Goal: Information Seeking & Learning: Learn about a topic

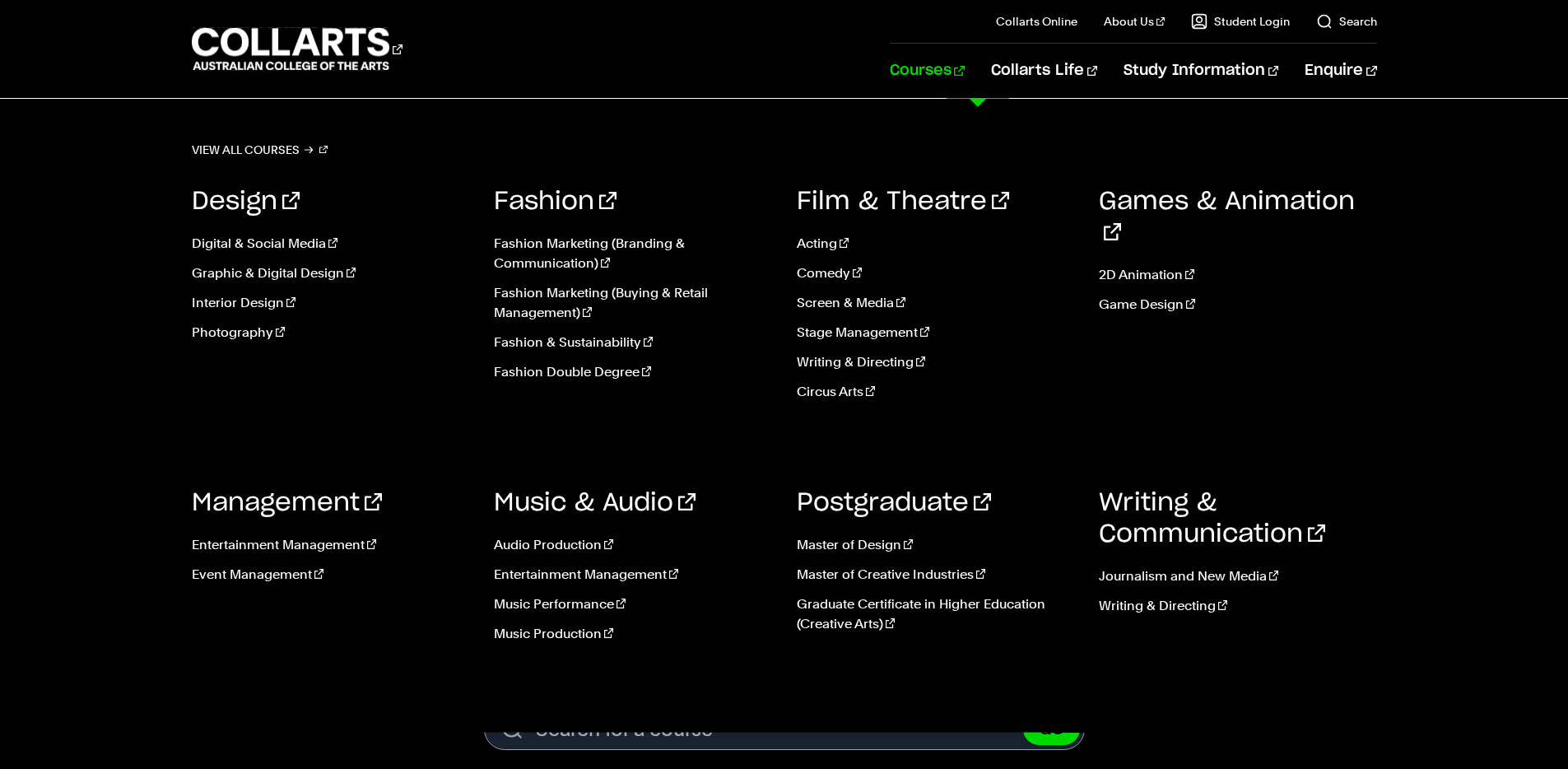
click at [965, 71] on link "Courses" at bounding box center [927, 70] width 75 height 54
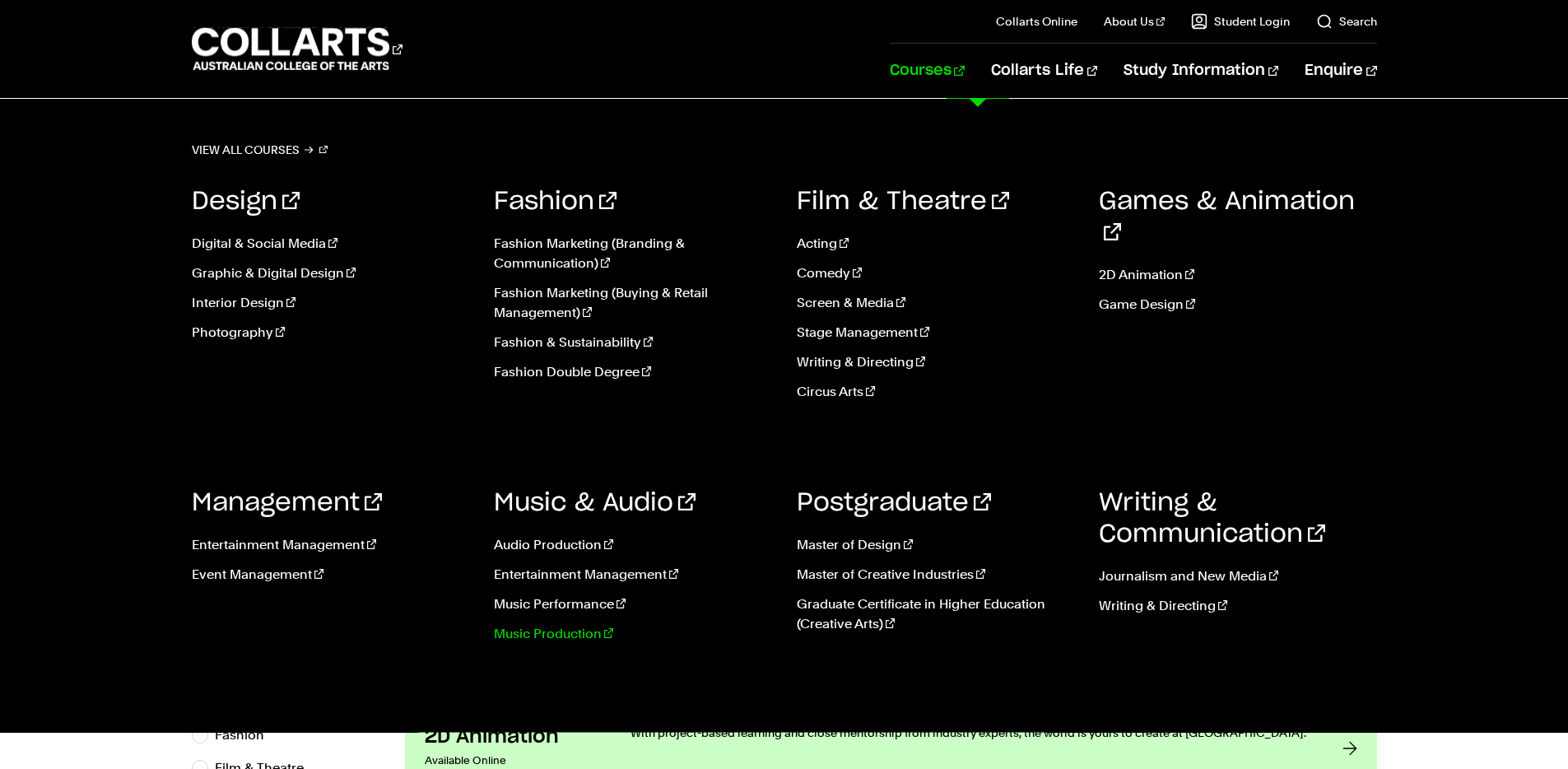
click at [583, 631] on link "Music Production" at bounding box center [633, 633] width 278 height 19
click at [548, 608] on link "Music Performance" at bounding box center [633, 604] width 278 height 19
click at [548, 602] on link "Music Performance" at bounding box center [633, 604] width 278 height 19
click at [560, 599] on link "Music Performance" at bounding box center [633, 604] width 278 height 19
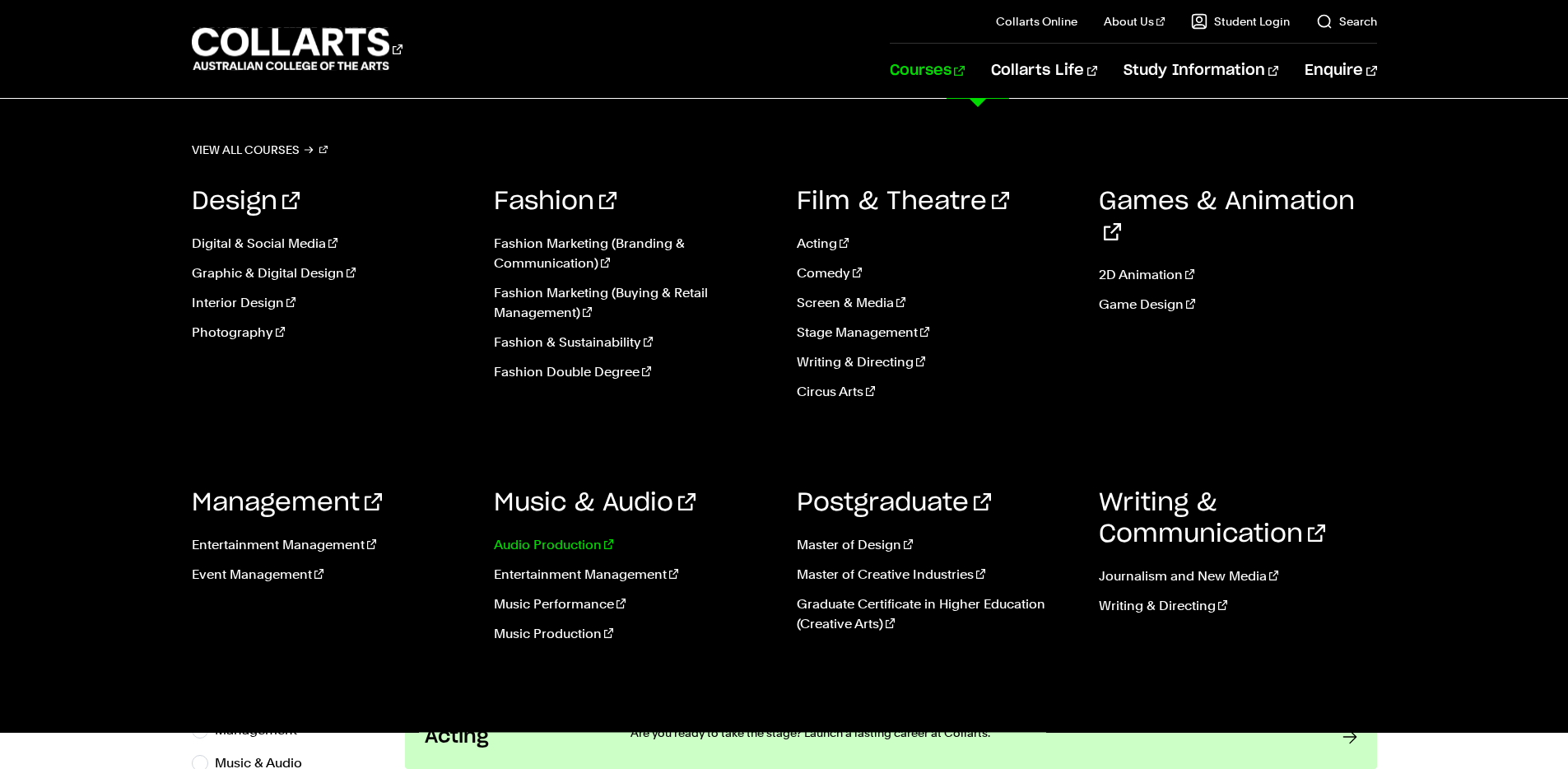
scroll to position [138, 0]
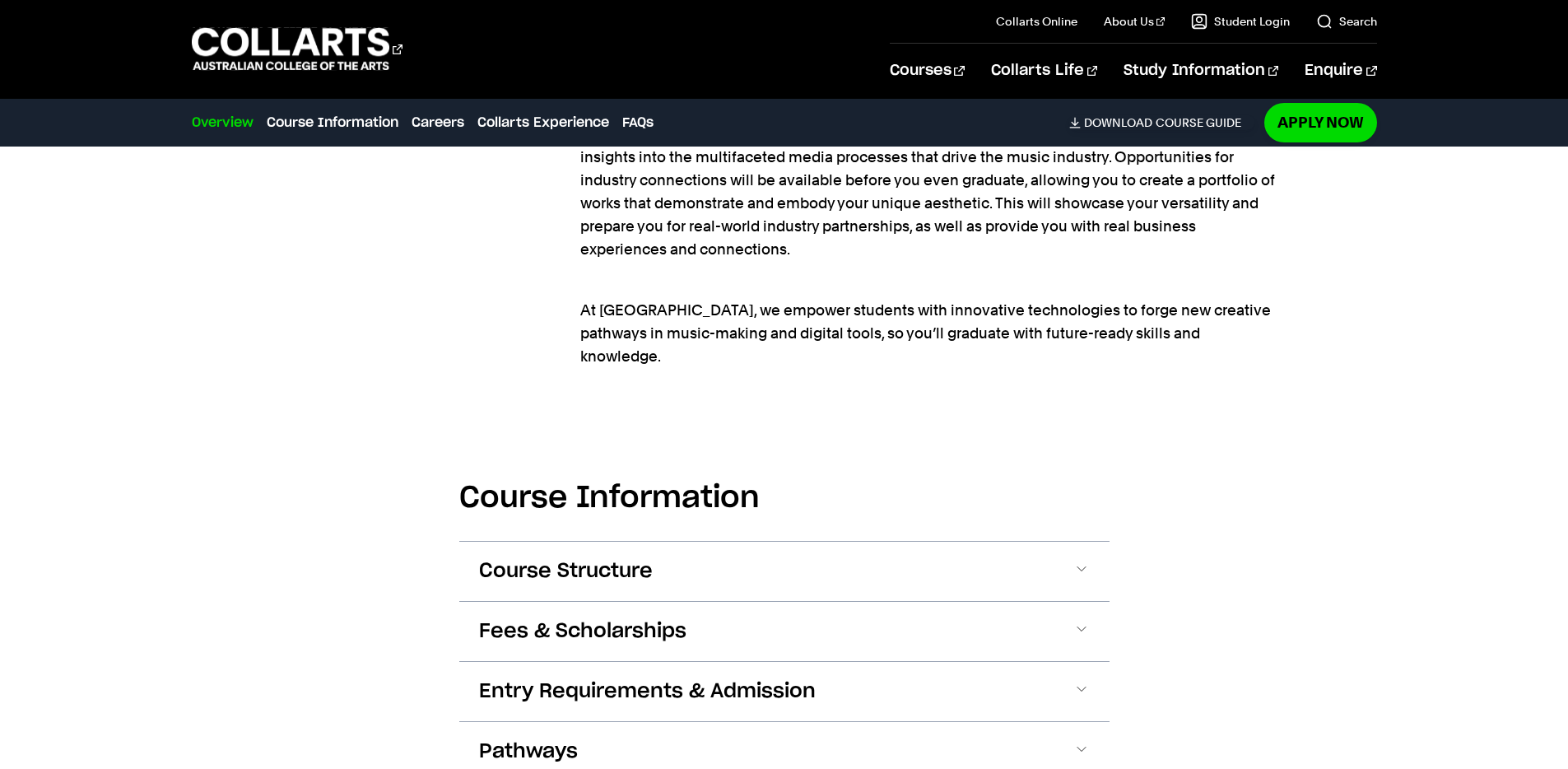
scroll to position [1879, 0]
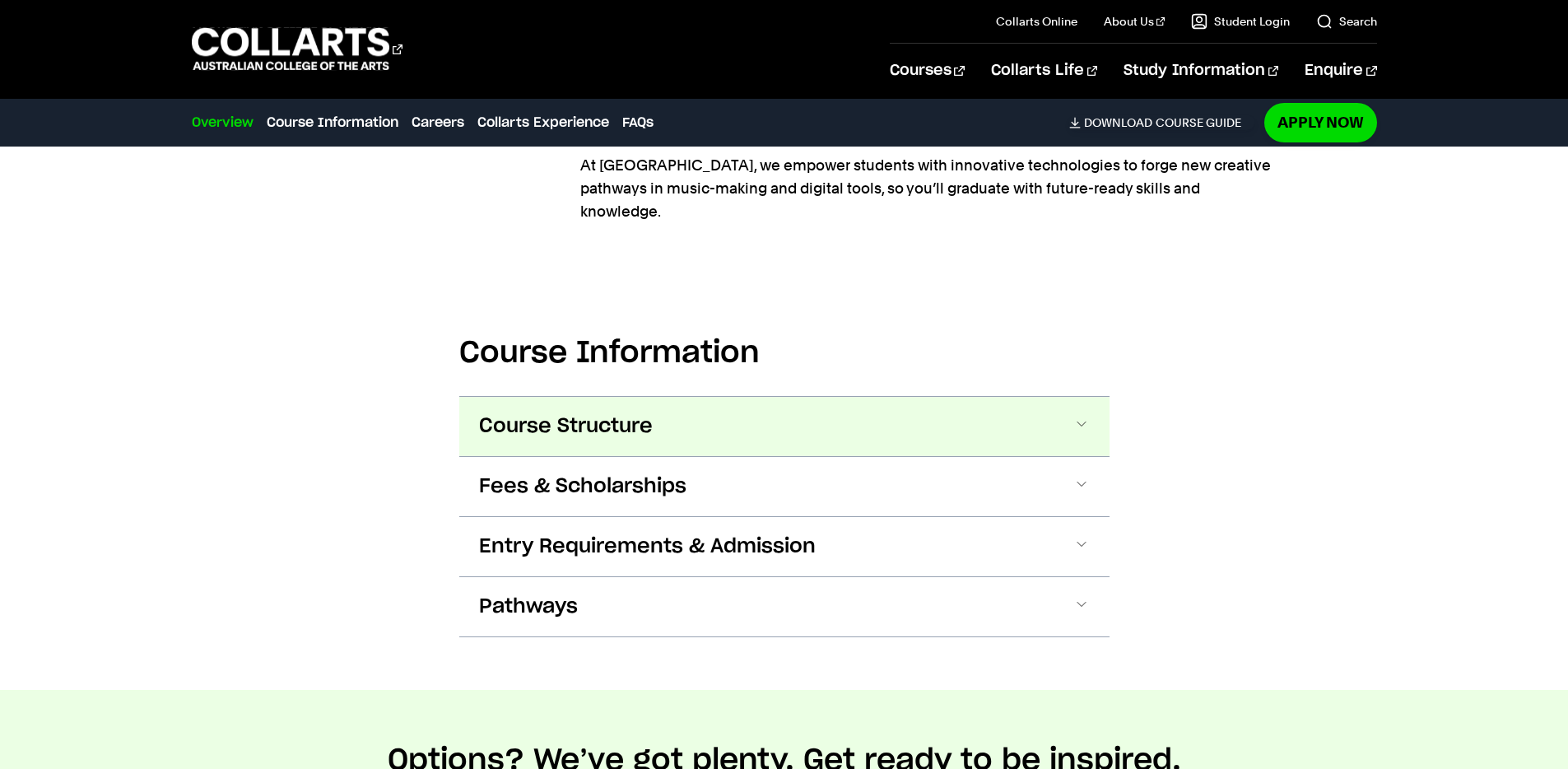
click at [603, 413] on span "Course Structure" at bounding box center [566, 426] width 174 height 27
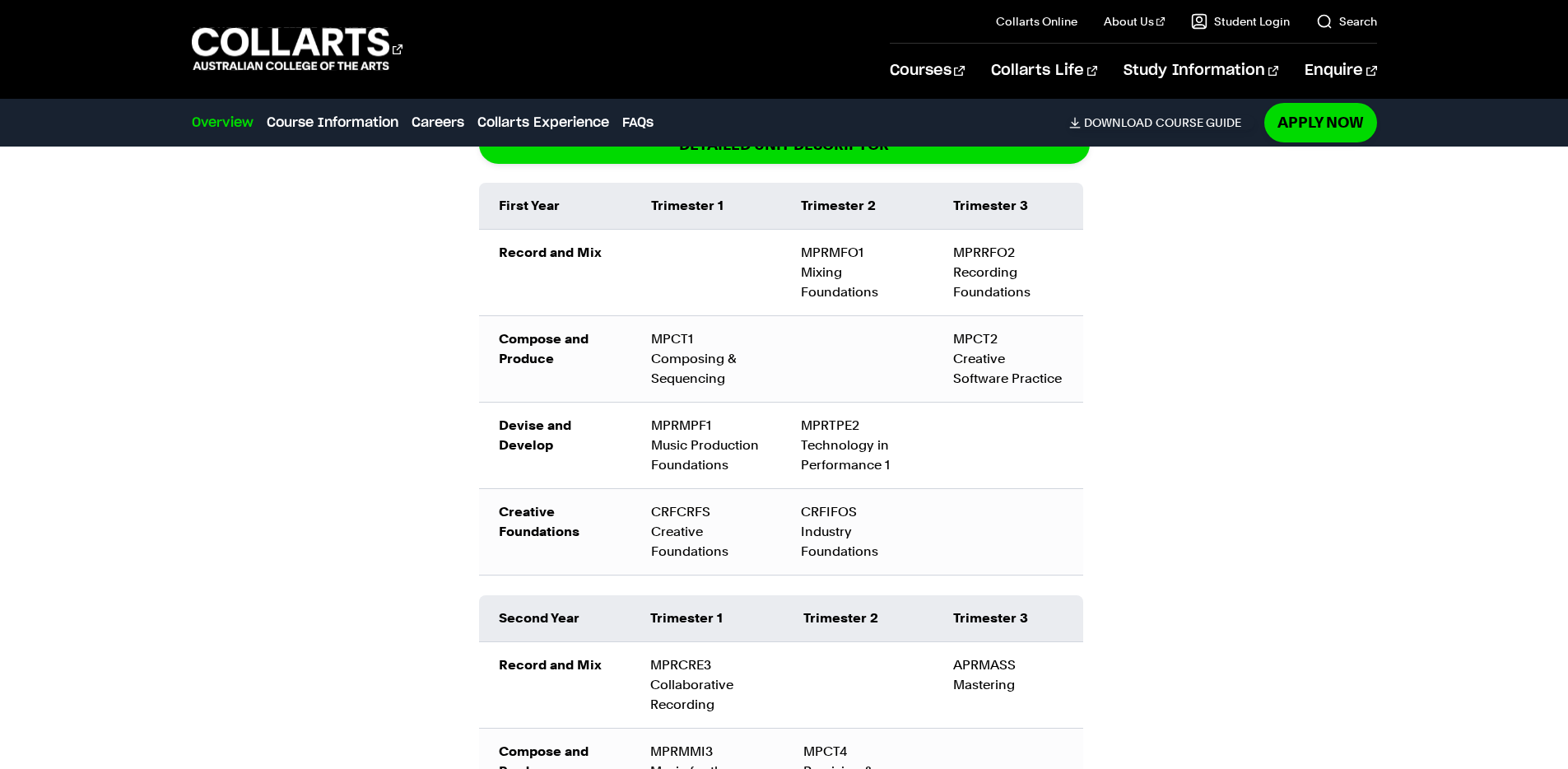
scroll to position [2344, 0]
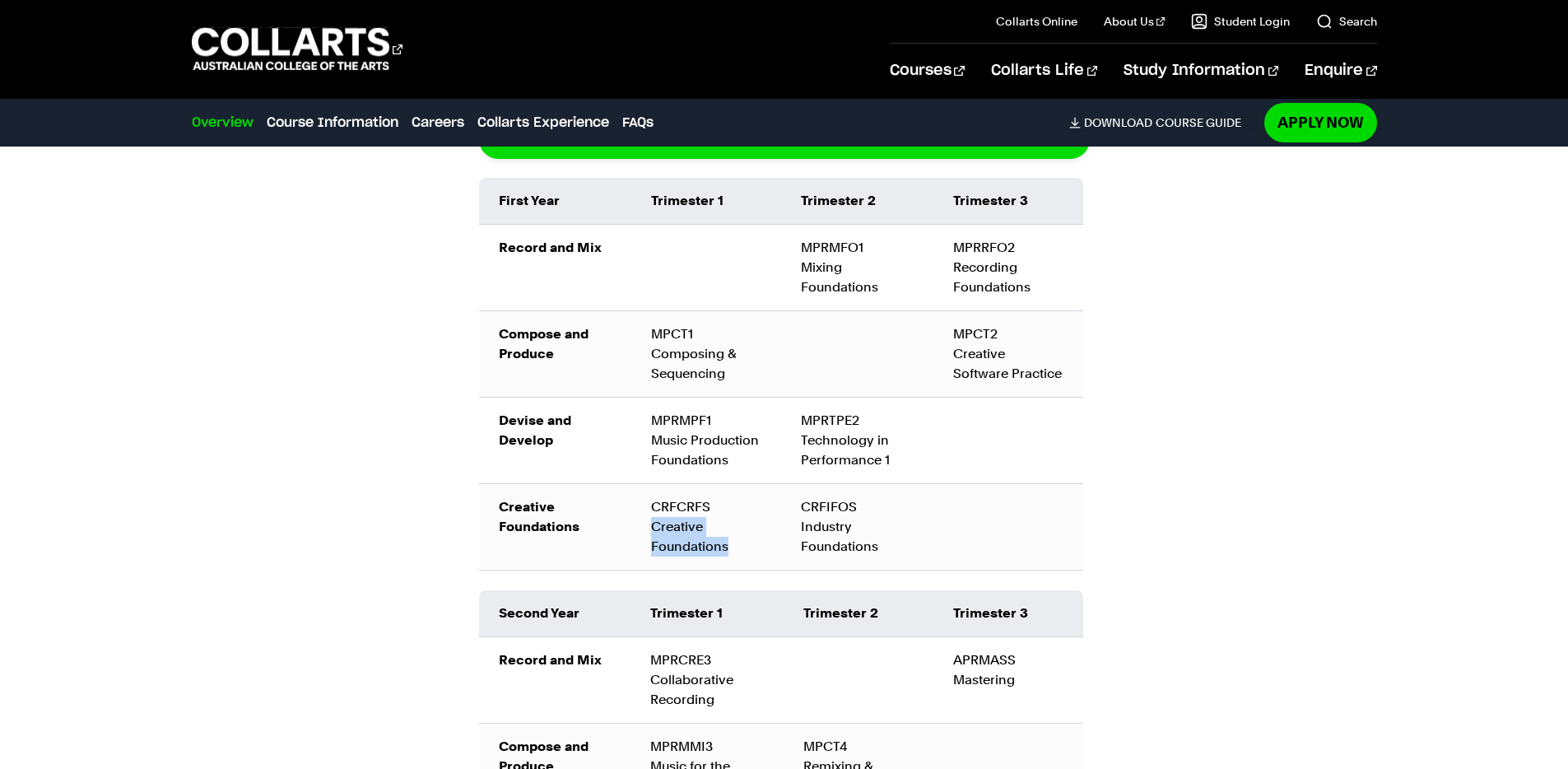
drag, startPoint x: 671, startPoint y: 501, endPoint x: 737, endPoint y: 523, distance: 69.6
click at [737, 523] on td "CRFCRFS Creative Foundations" at bounding box center [706, 526] width 150 height 87
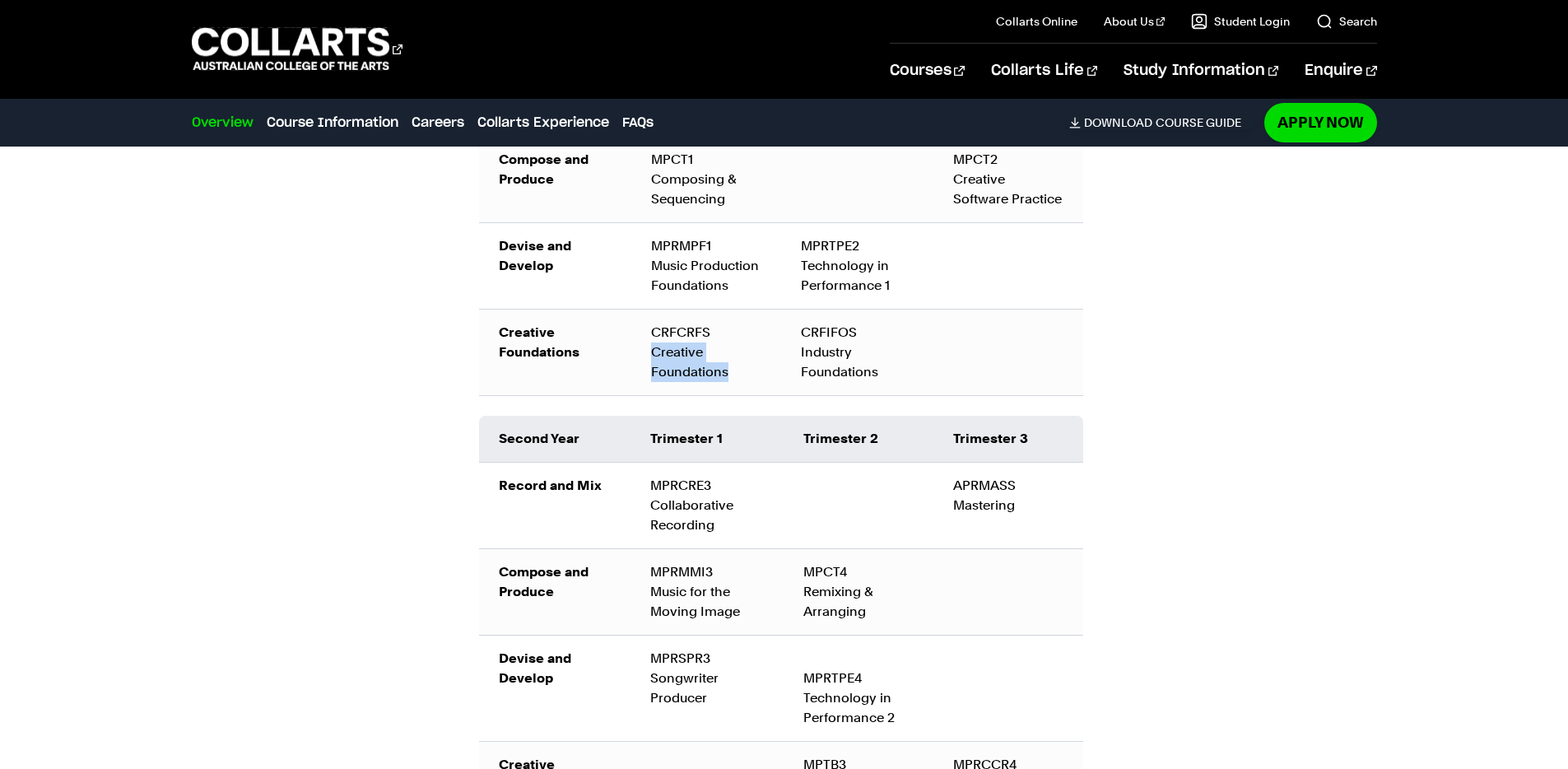
scroll to position [2517, 0]
click at [834, 333] on div "CRFIFOS Industry Foundations" at bounding box center [857, 353] width 114 height 59
click at [804, 331] on div "CRFIFOS Industry Foundations" at bounding box center [857, 353] width 114 height 59
click at [824, 331] on div "CRFIFOS Industry Foundations" at bounding box center [857, 353] width 114 height 59
click at [851, 346] on div "CRFIFOS Industry Foundations" at bounding box center [857, 353] width 114 height 59
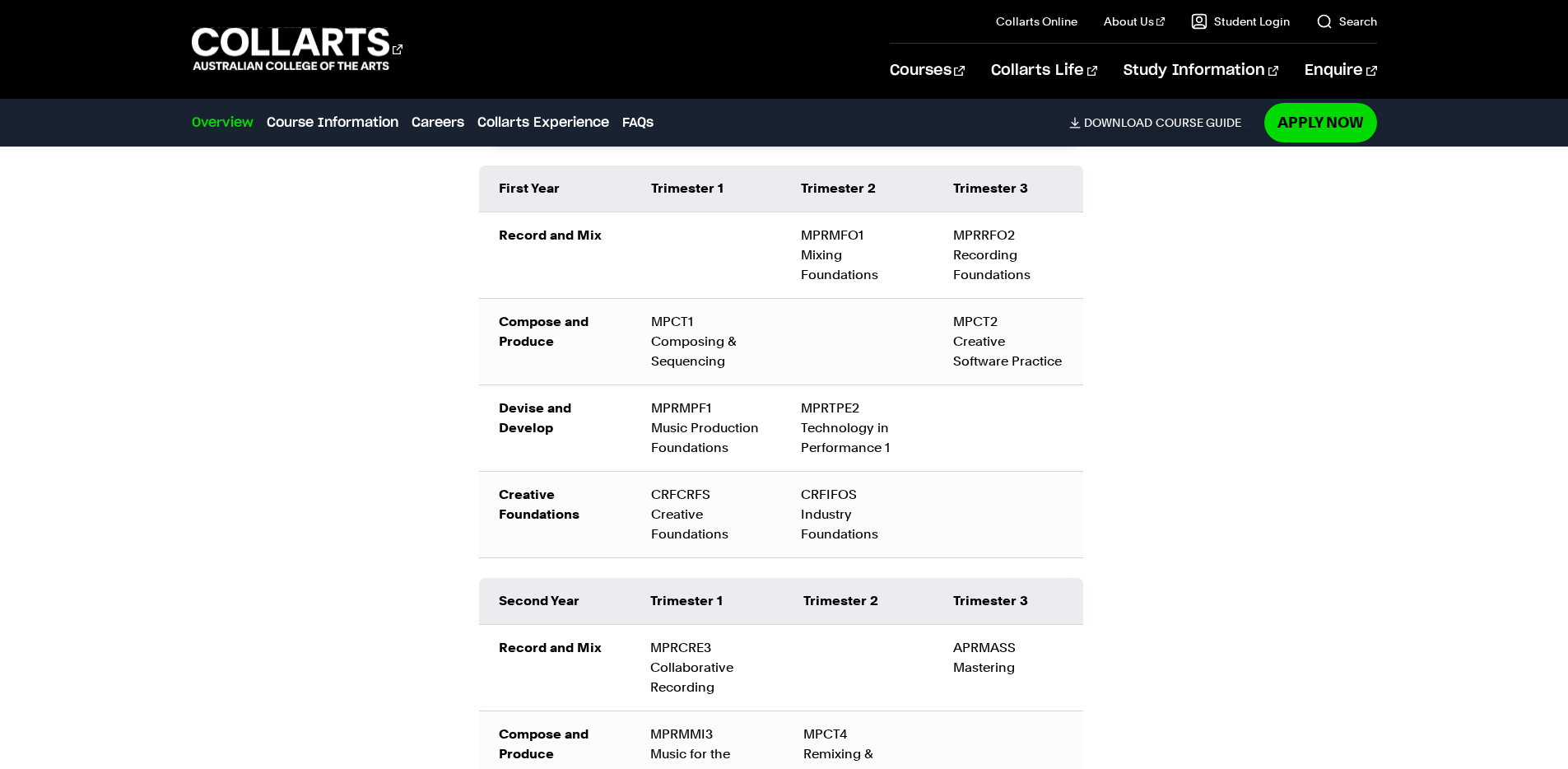
scroll to position [2340, 0]
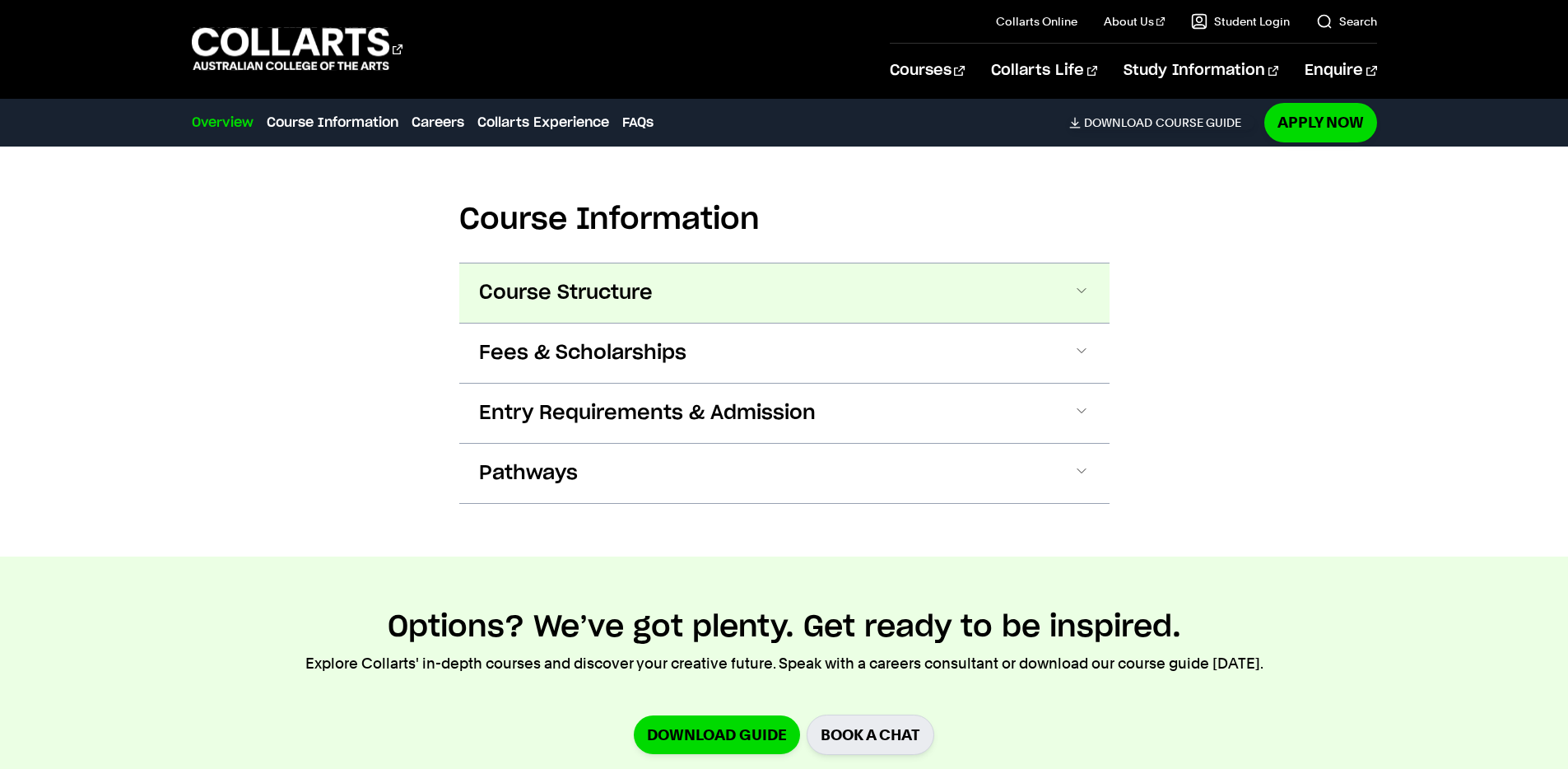
click at [660, 299] on button "Course Structure" at bounding box center [784, 293] width 650 height 59
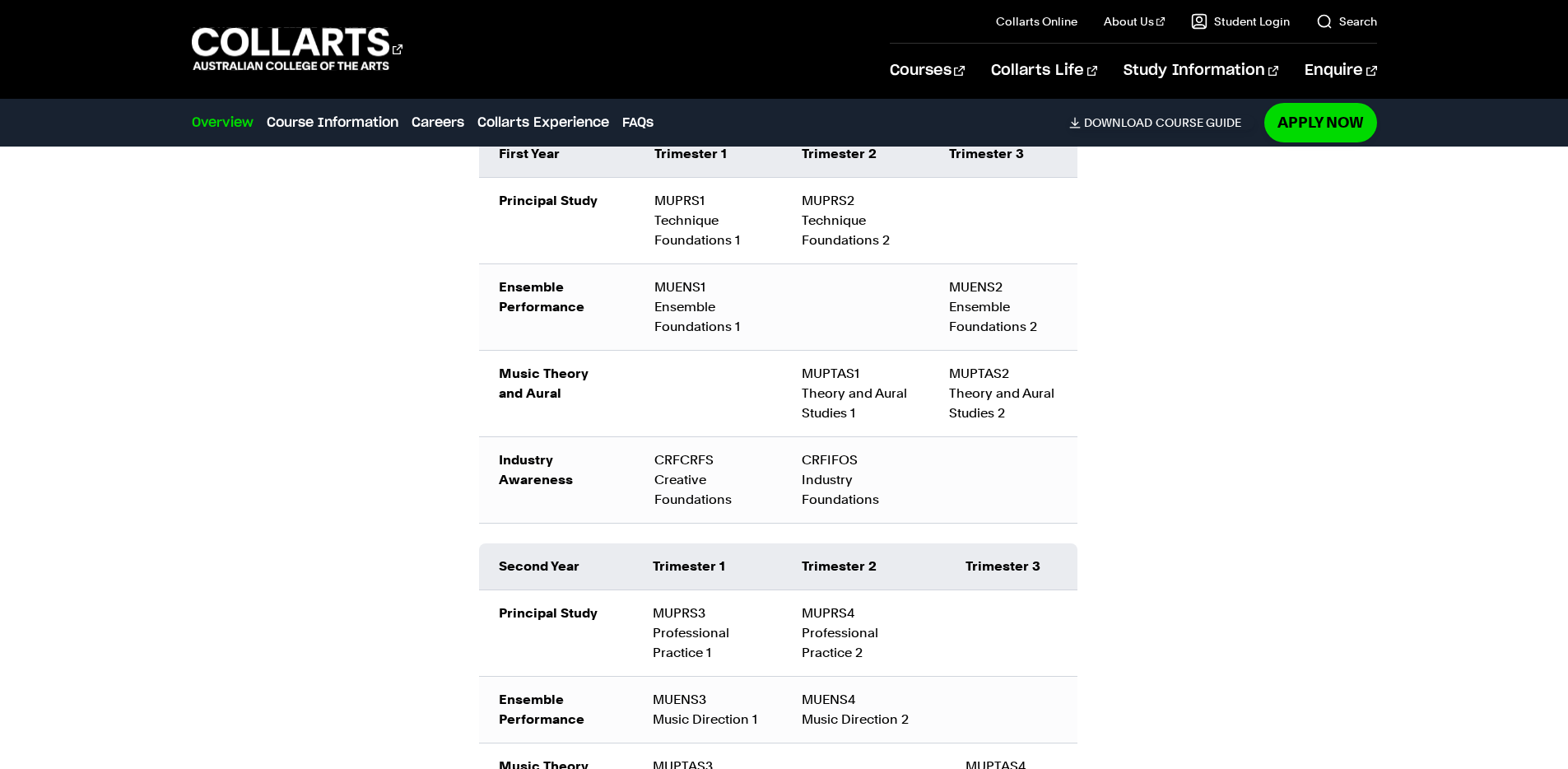
scroll to position [1901, 0]
drag, startPoint x: 742, startPoint y: 502, endPoint x: 656, endPoint y: 465, distance: 93.6
click at [656, 465] on div "CRFCRFS Creative Foundations" at bounding box center [708, 479] width 108 height 59
click at [679, 499] on div "CRFCRFS Creative Foundations" at bounding box center [708, 479] width 108 height 59
click at [689, 494] on div "CRFCRFS Creative Foundations" at bounding box center [708, 479] width 108 height 59
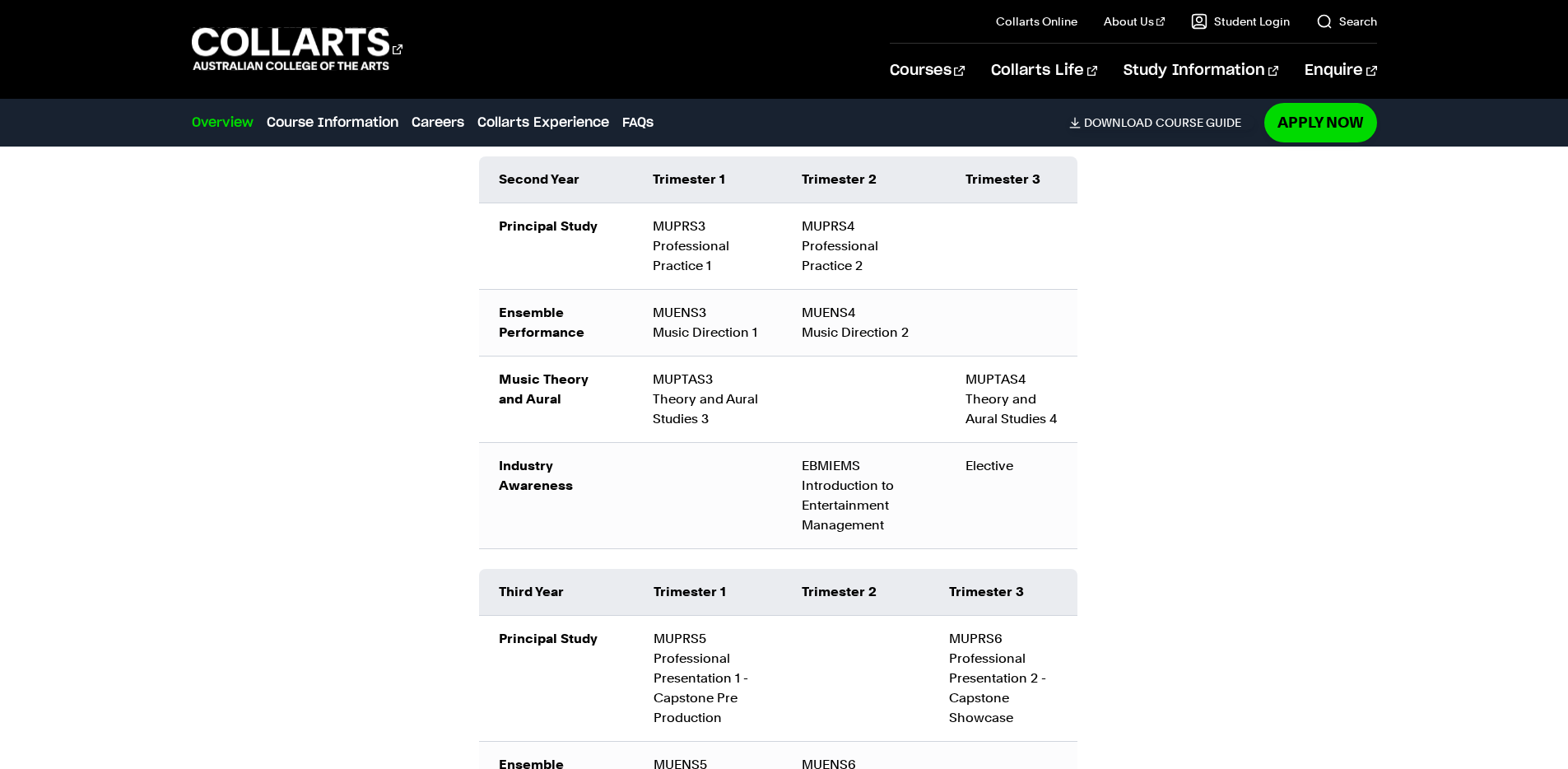
scroll to position [2288, 0]
drag, startPoint x: 807, startPoint y: 508, endPoint x: 879, endPoint y: 547, distance: 81.9
click at [887, 535] on div "EBMIEMS Introduction to Entertainment Management" at bounding box center [863, 495] width 125 height 79
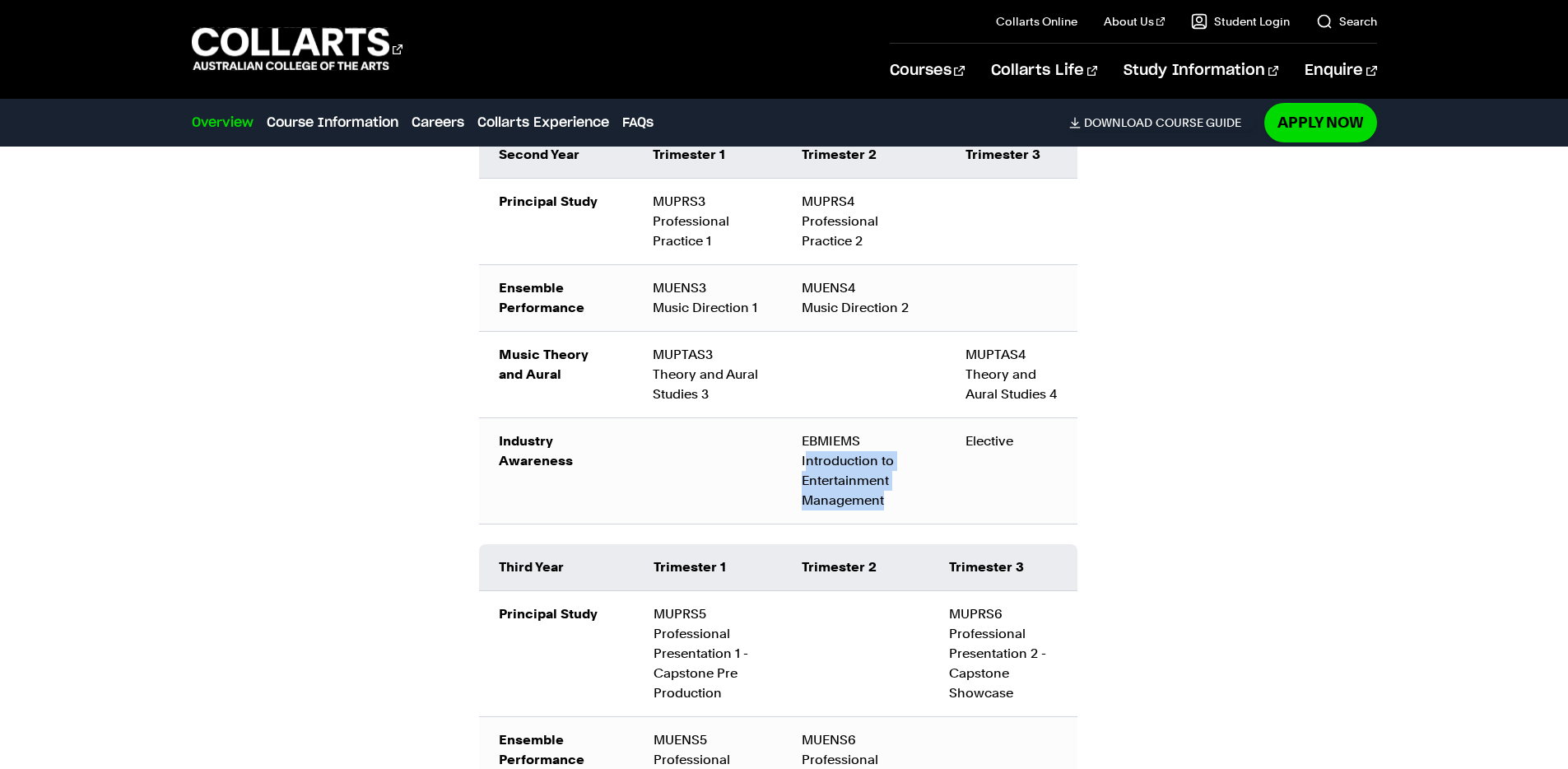
scroll to position [2317, 0]
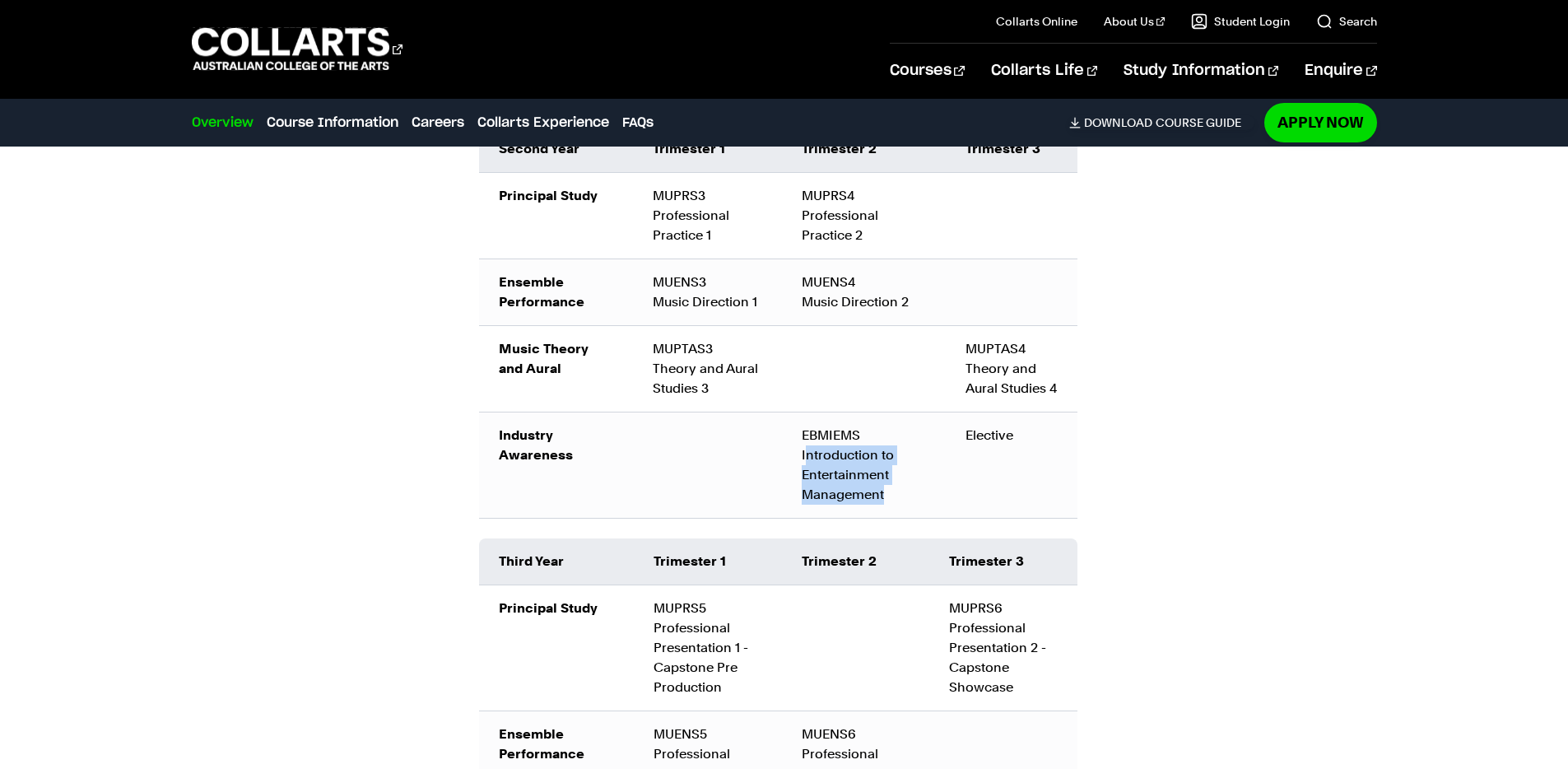
click at [856, 504] on div "EBMIEMS Introduction to Entertainment Management" at bounding box center [863, 465] width 125 height 79
drag, startPoint x: 891, startPoint y: 514, endPoint x: 799, endPoint y: 476, distance: 99.5
click at [799, 476] on td "EBMIEMS Introduction to Entertainment Management" at bounding box center [864, 464] width 164 height 106
click at [853, 504] on div "EBMIEMS Introduction to Entertainment Management" at bounding box center [863, 465] width 125 height 79
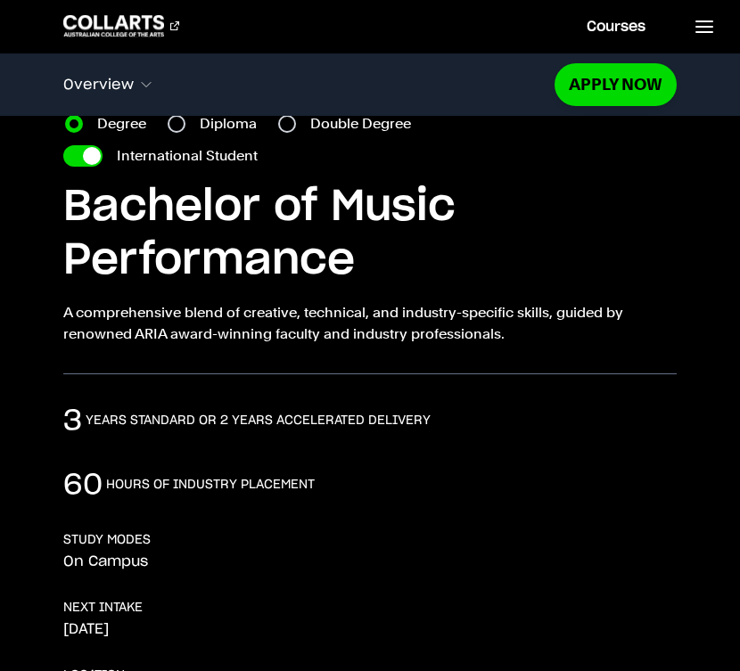
scroll to position [0, 0]
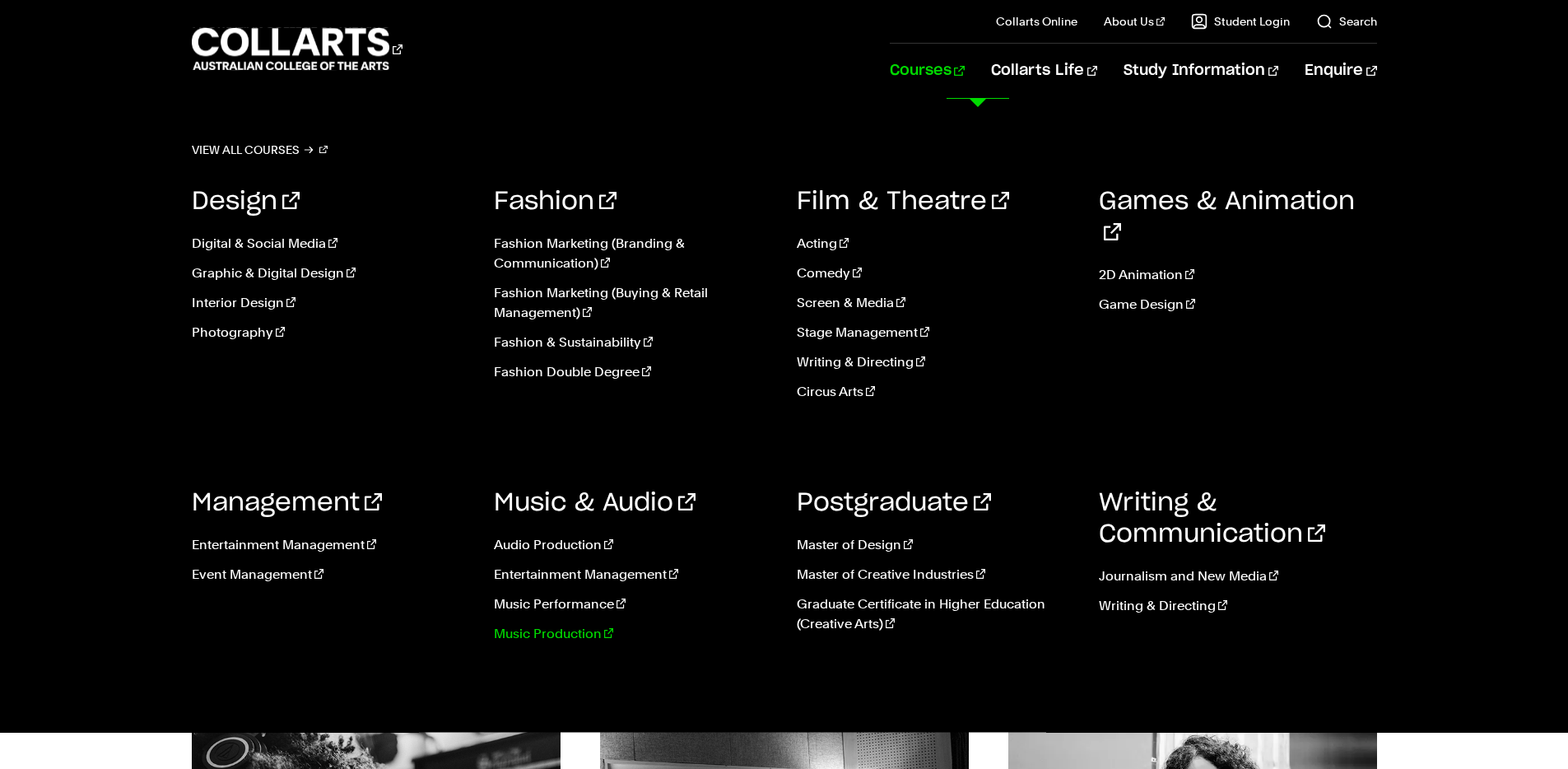
click at [529, 636] on link "Music Production" at bounding box center [633, 633] width 278 height 19
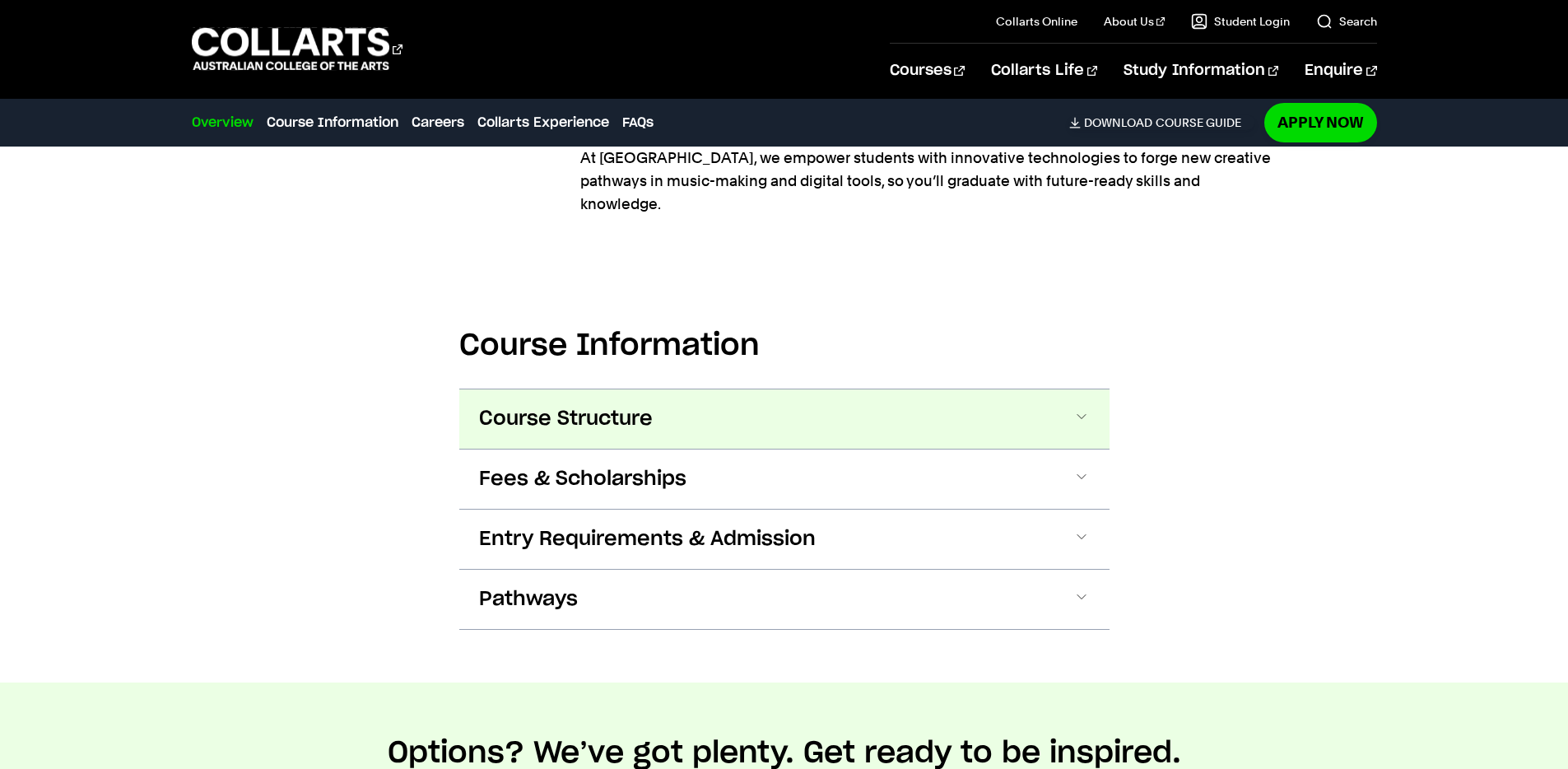
click at [655, 395] on button "Course Structure" at bounding box center [784, 419] width 650 height 59
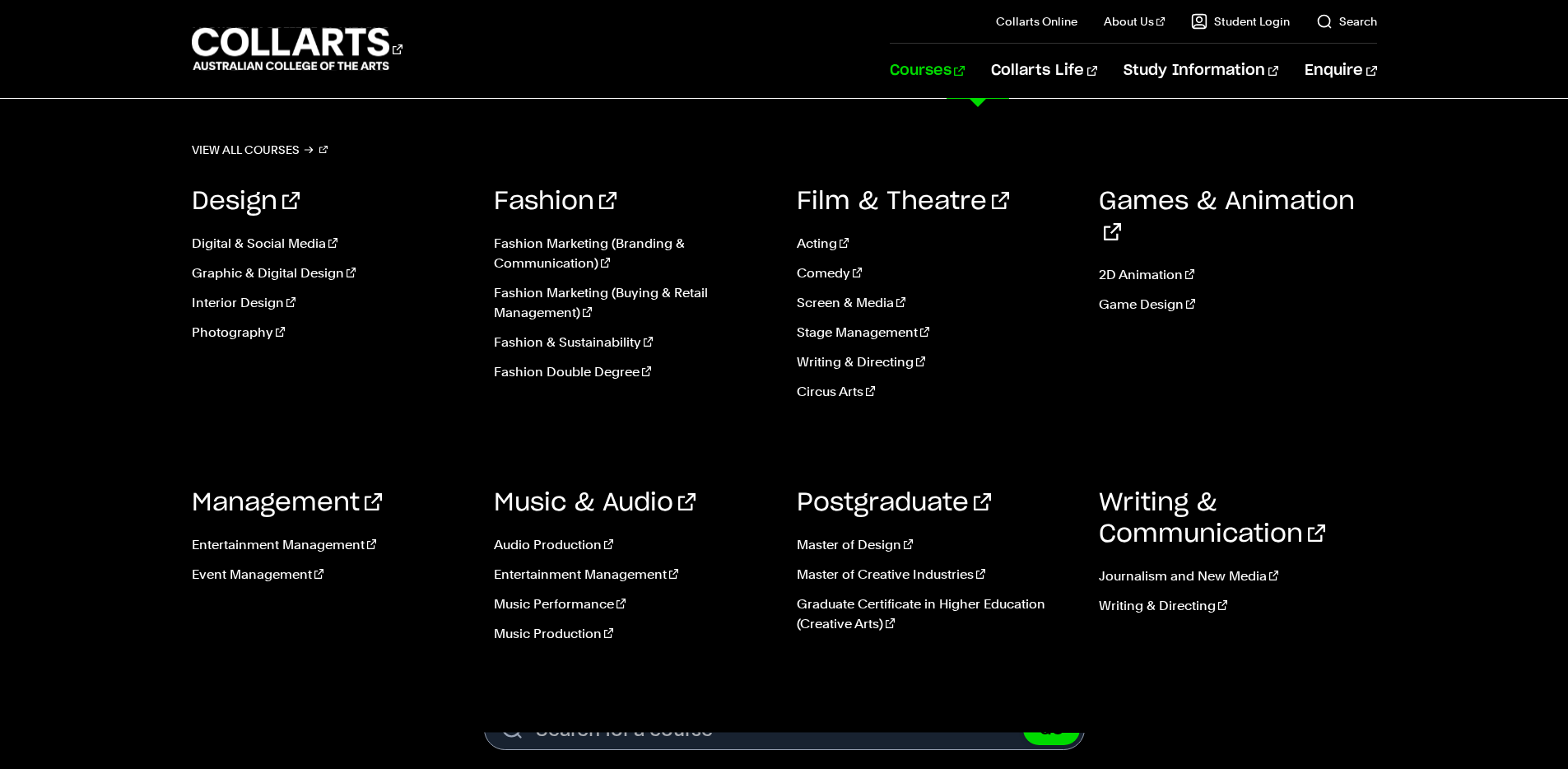
click at [965, 76] on link "Courses" at bounding box center [927, 70] width 75 height 54
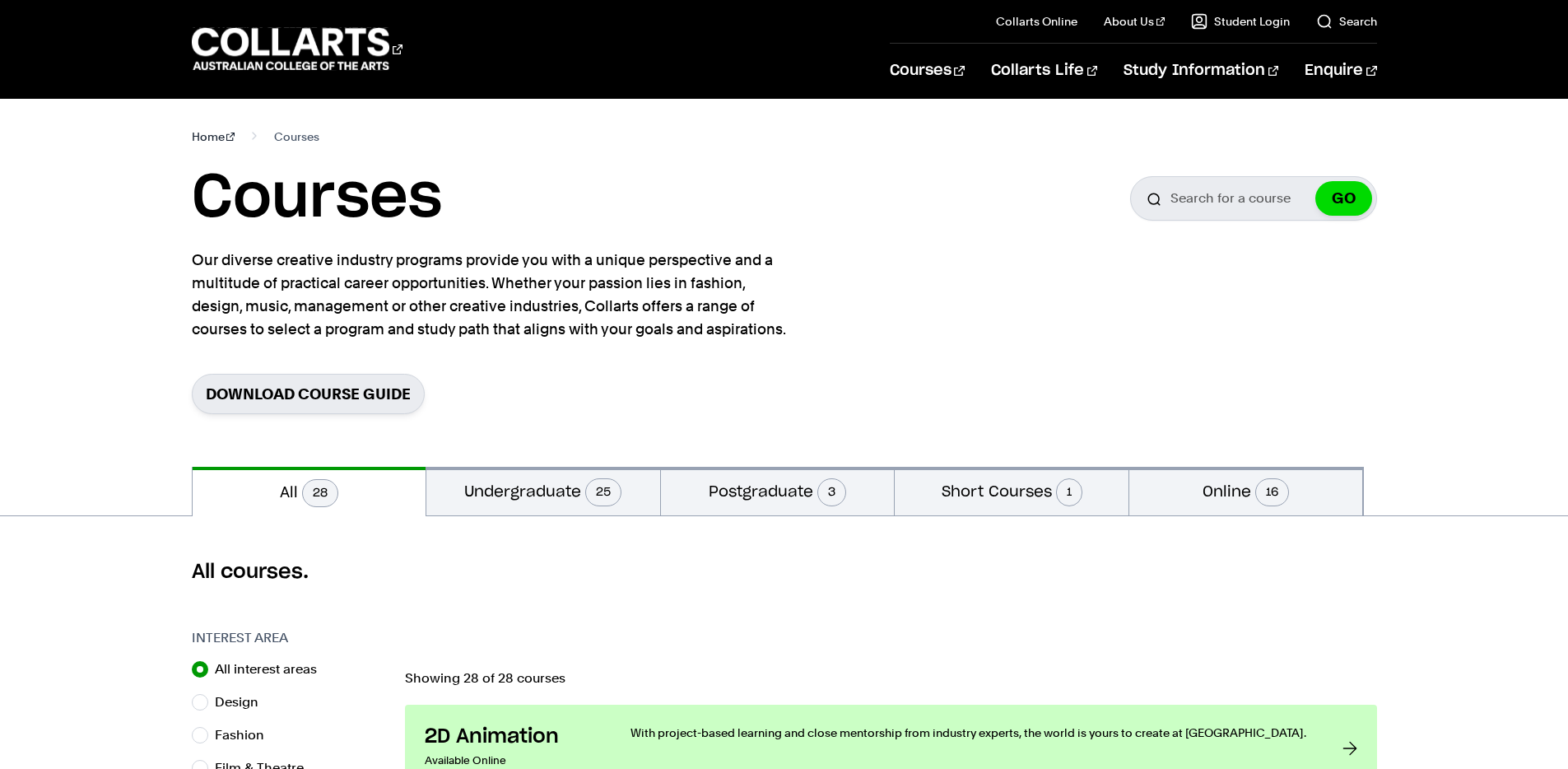
click at [208, 138] on link "Home" at bounding box center [213, 136] width 43 height 23
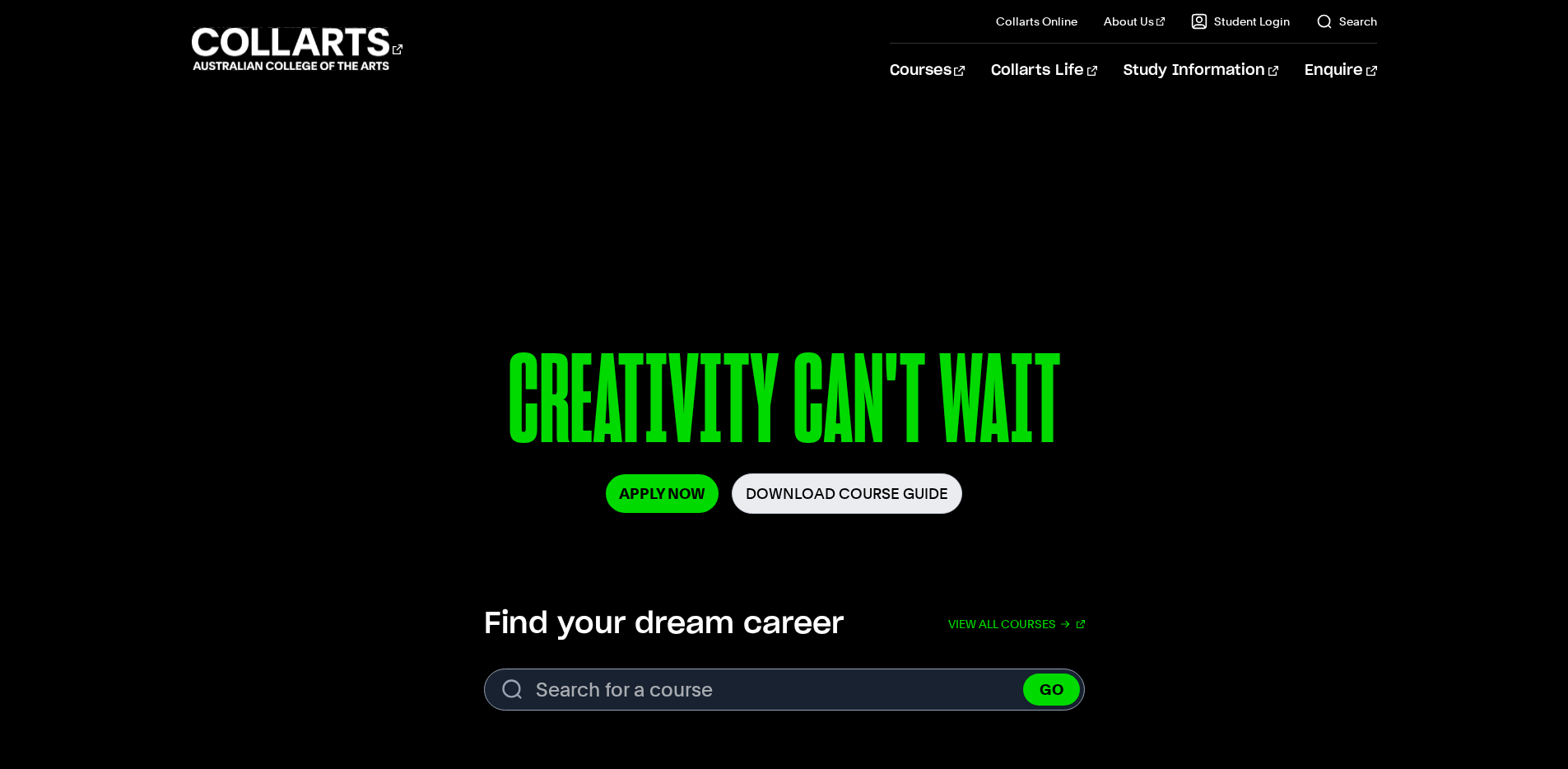
scroll to position [42, 0]
